Goal: Transaction & Acquisition: Purchase product/service

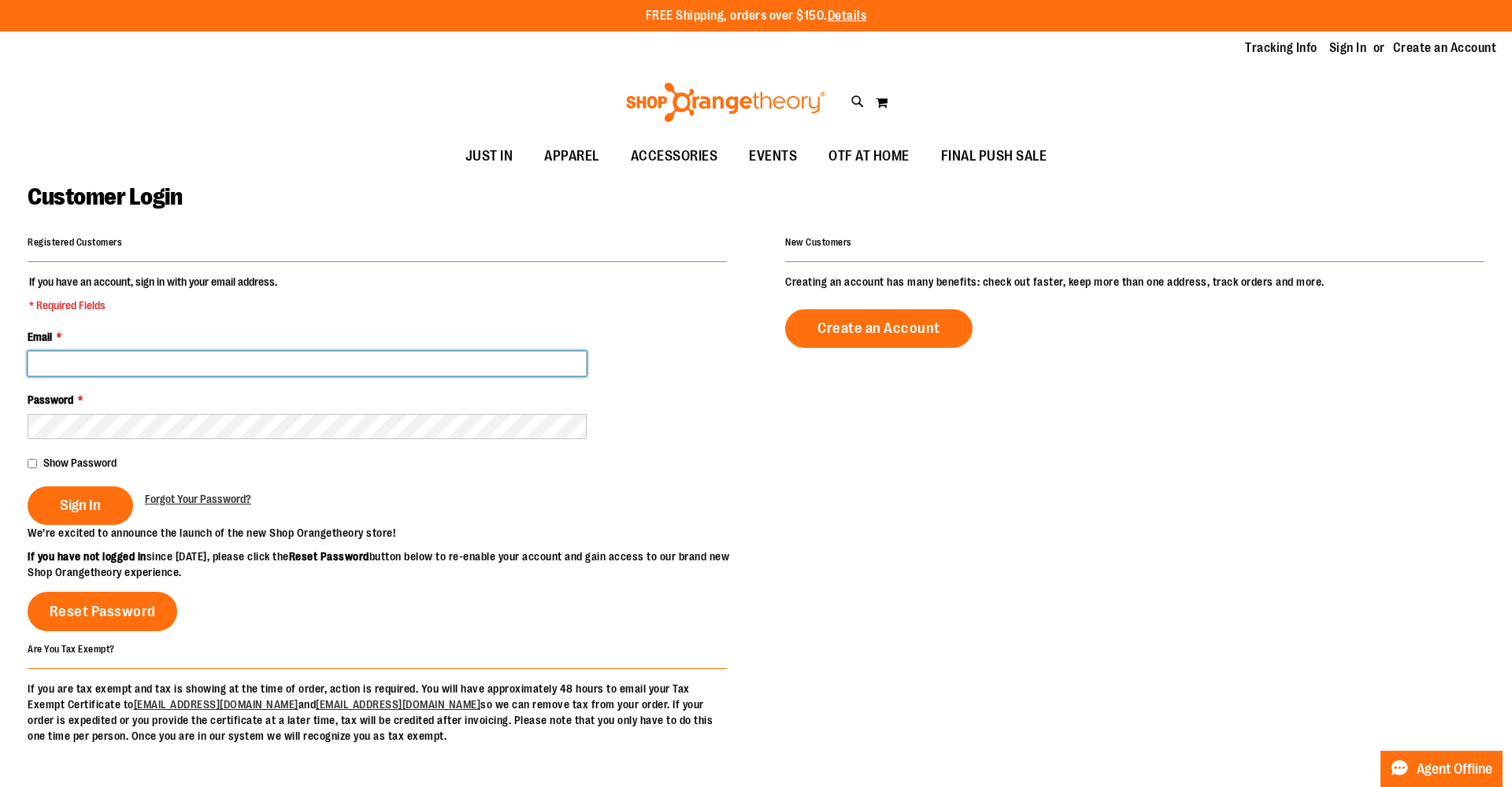
type input "**********"
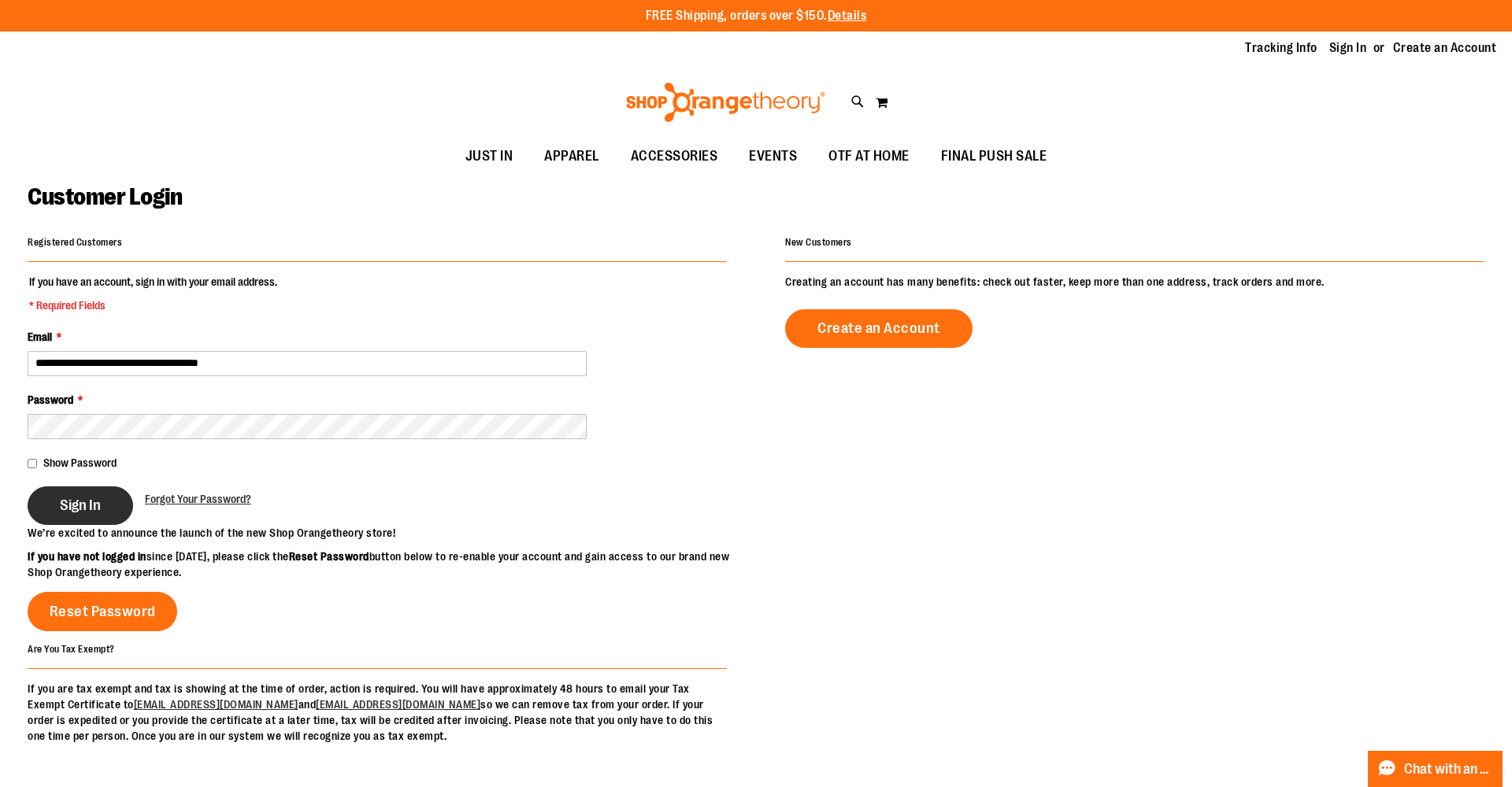
click at [81, 507] on span "Sign In" at bounding box center [81, 505] width 41 height 18
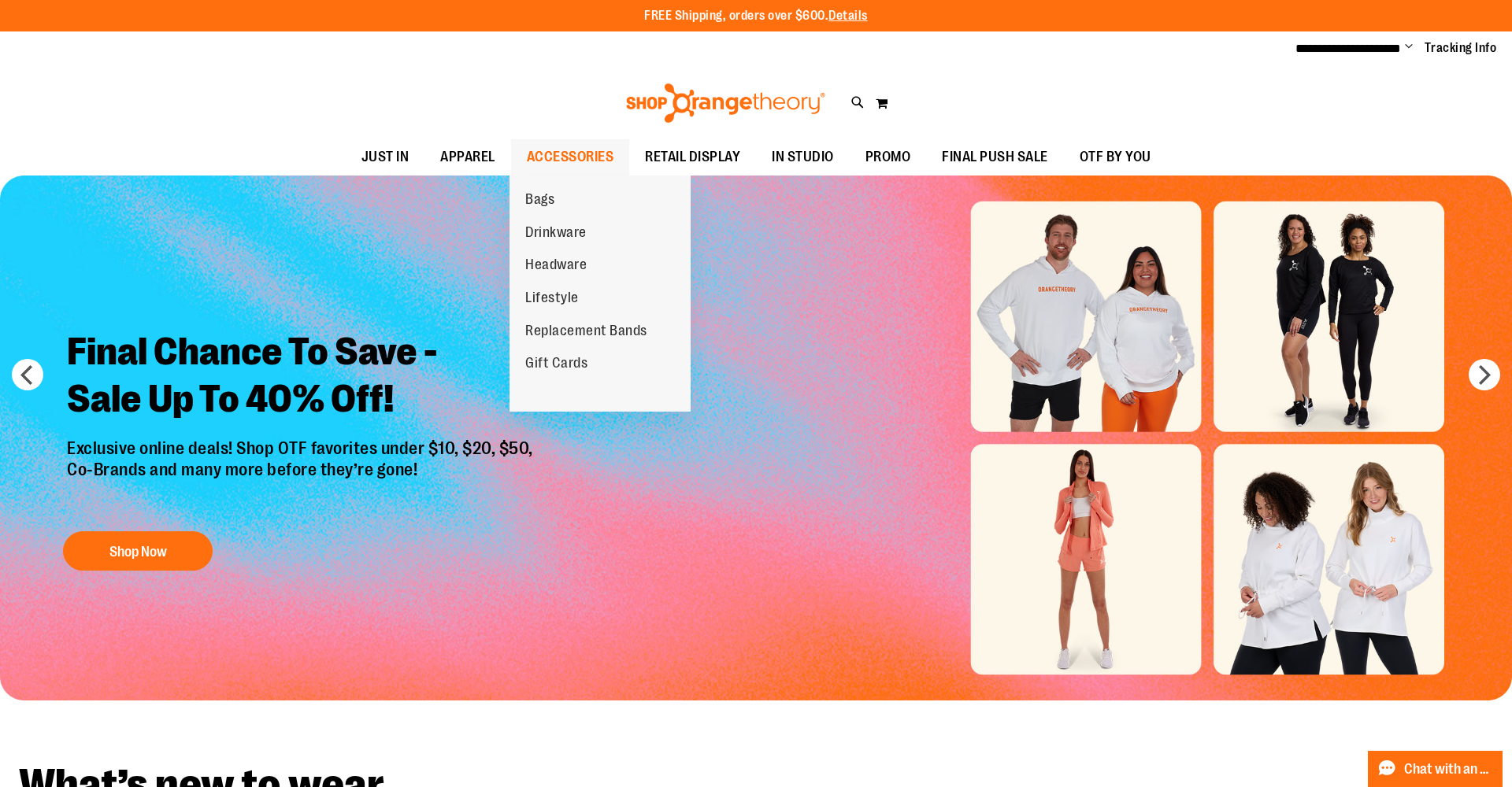
click at [552, 151] on span "ACCESSORIES" at bounding box center [570, 157] width 87 height 35
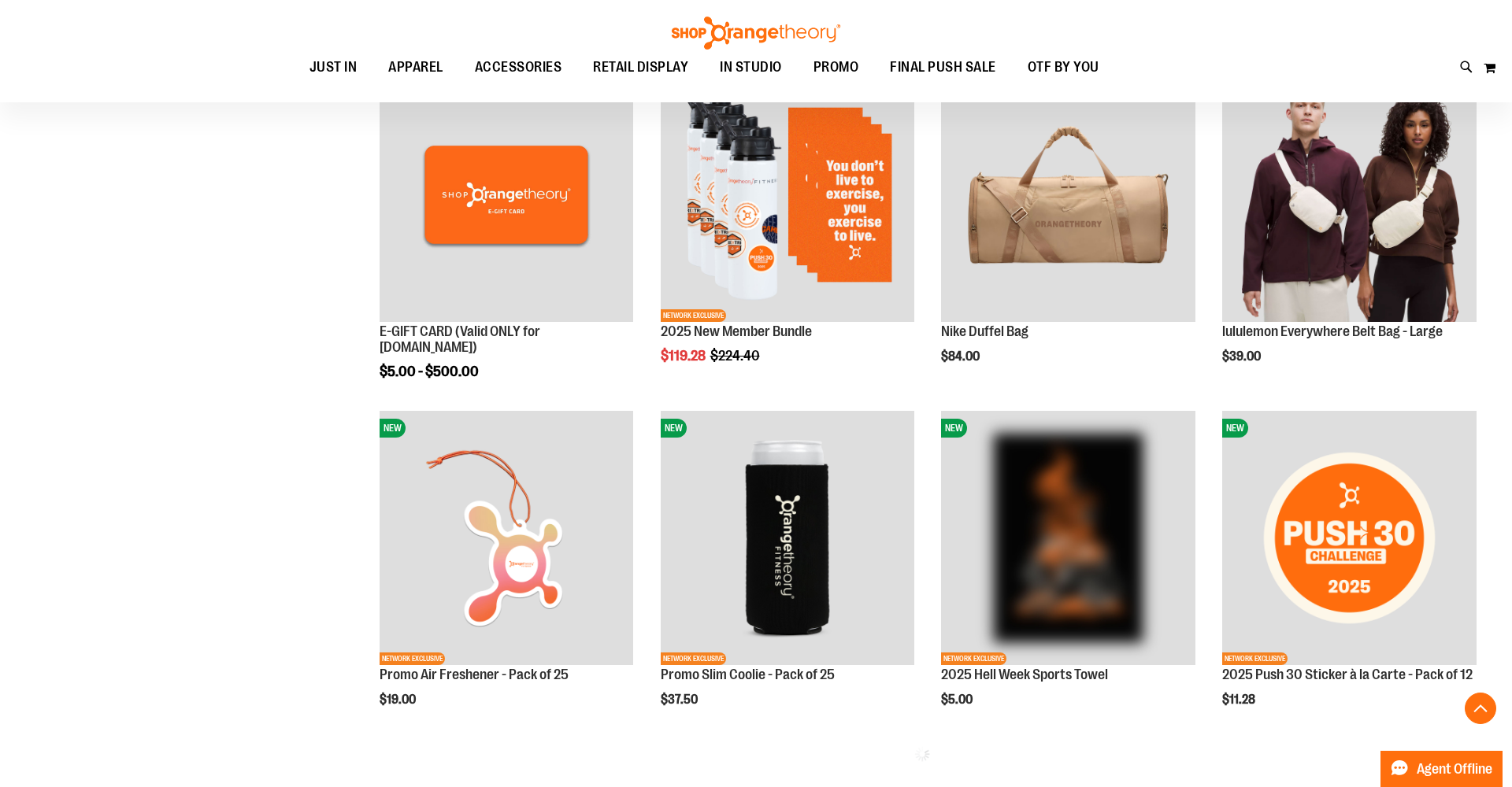
scroll to position [492, 0]
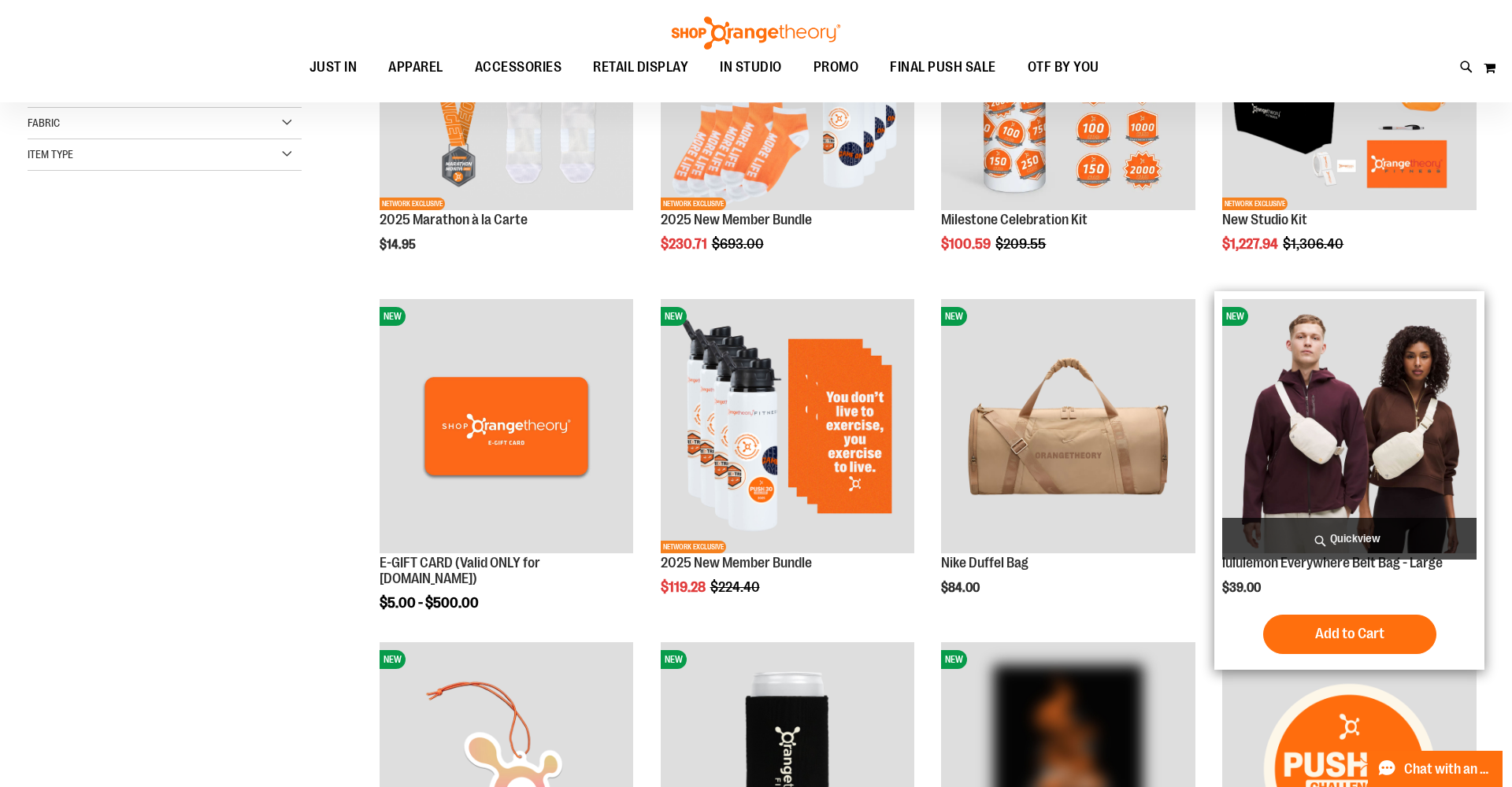
scroll to position [189, 0]
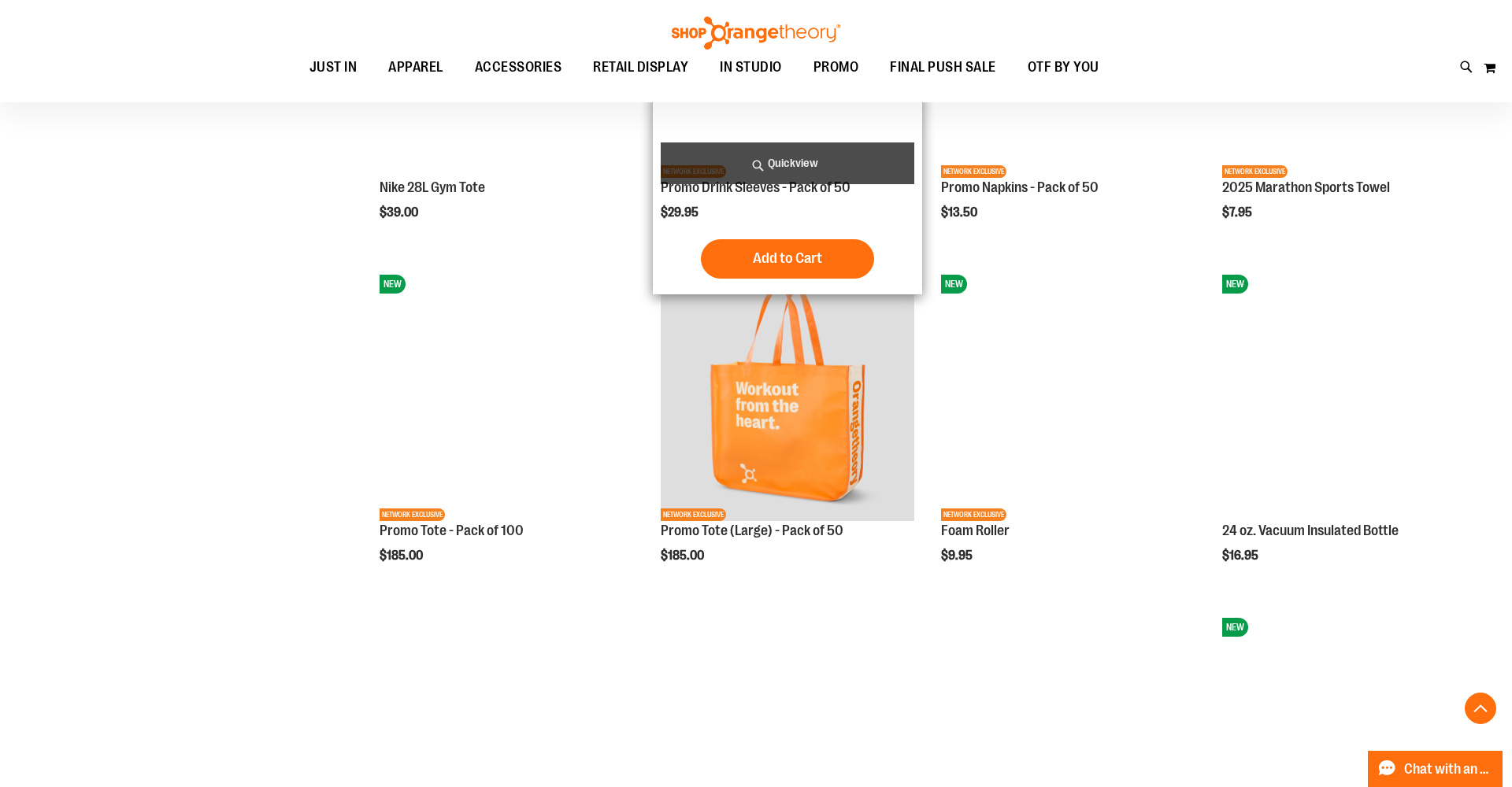
scroll to position [1255, 0]
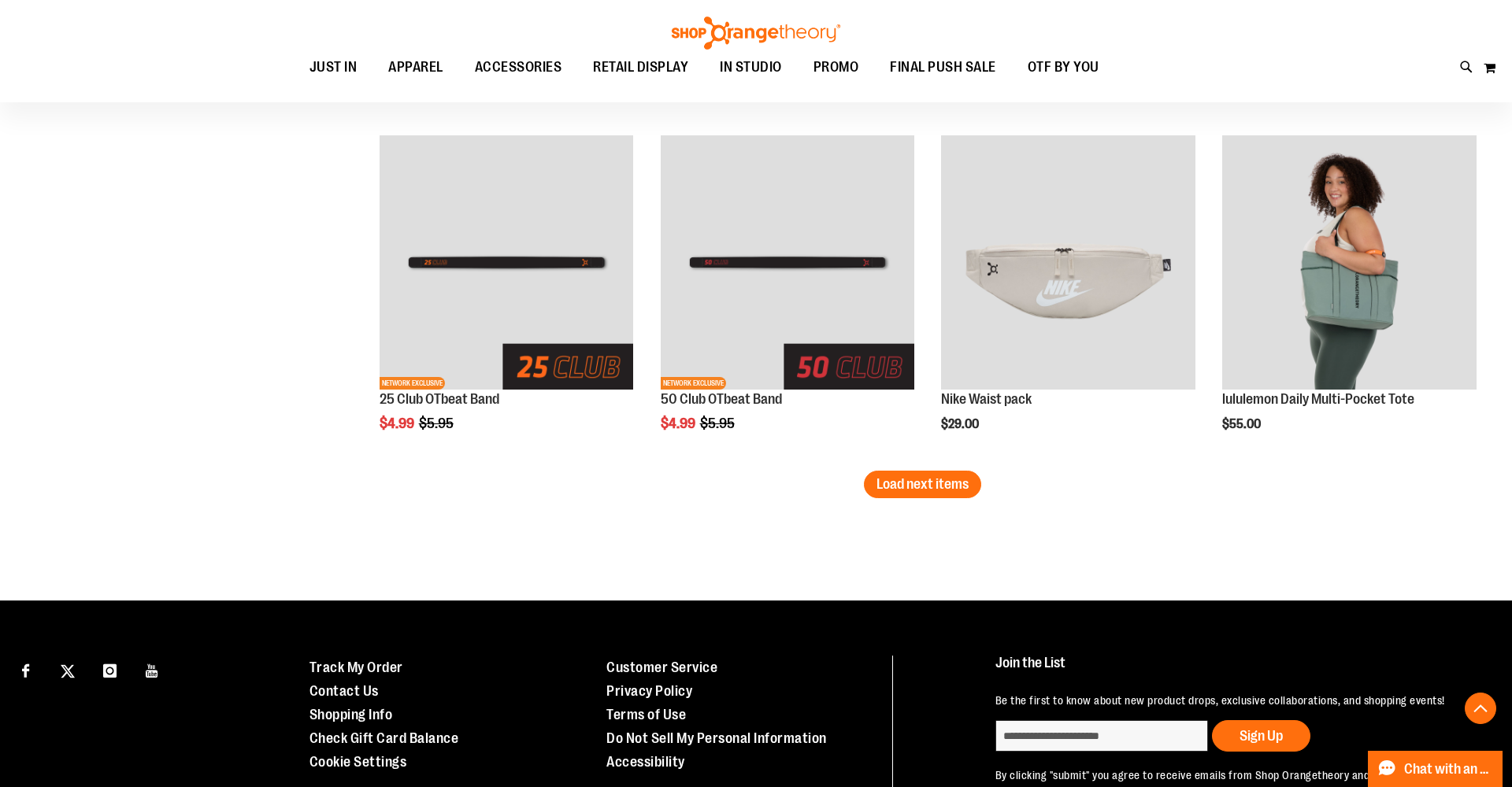
scroll to position [2807, 1]
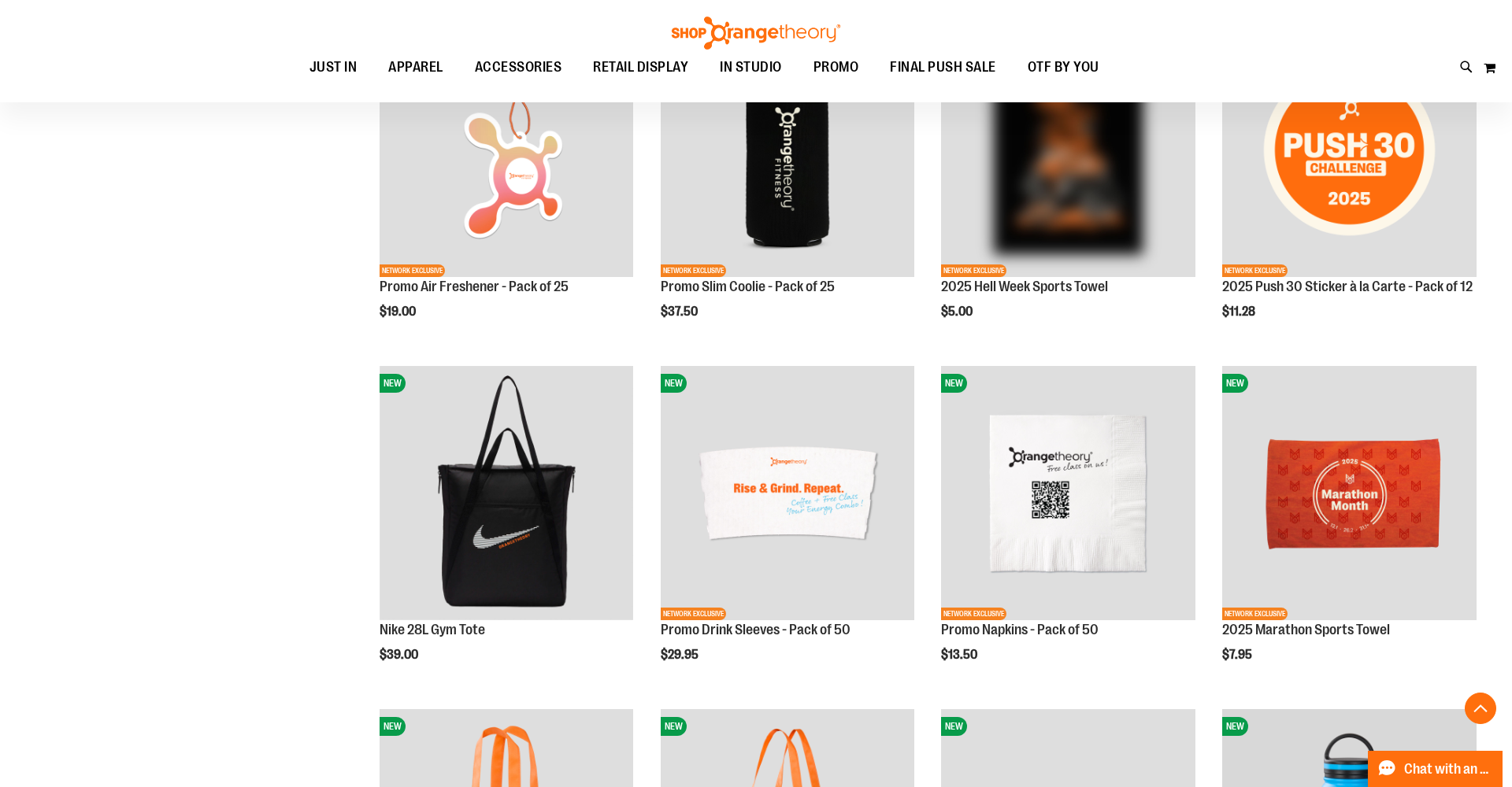
scroll to position [533, 0]
